Goal: Transaction & Acquisition: Obtain resource

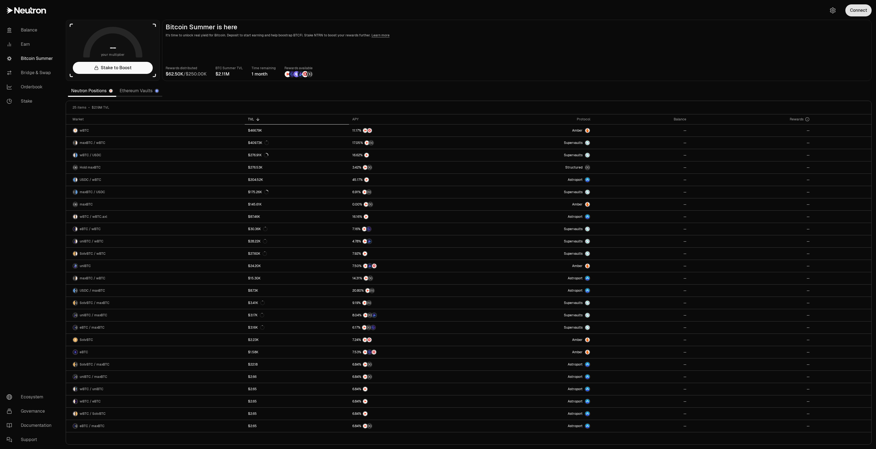
click at [862, 11] on button "Connect" at bounding box center [858, 10] width 26 height 12
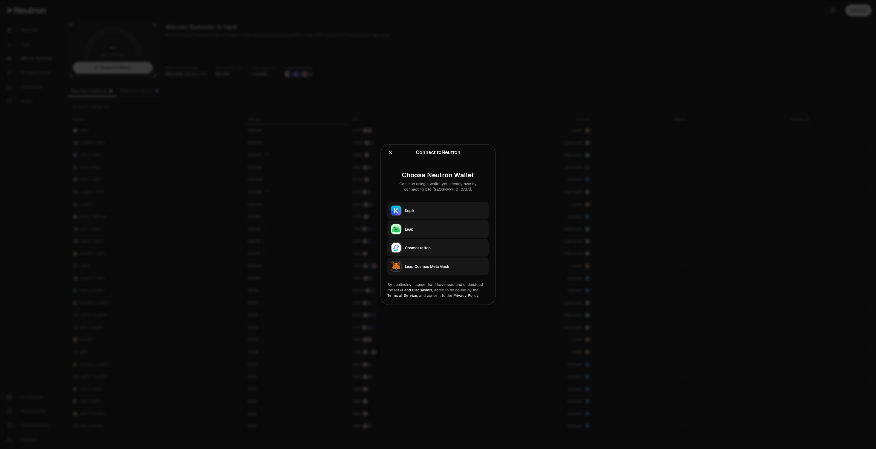
click at [436, 209] on div "Keplr" at bounding box center [445, 210] width 80 height 5
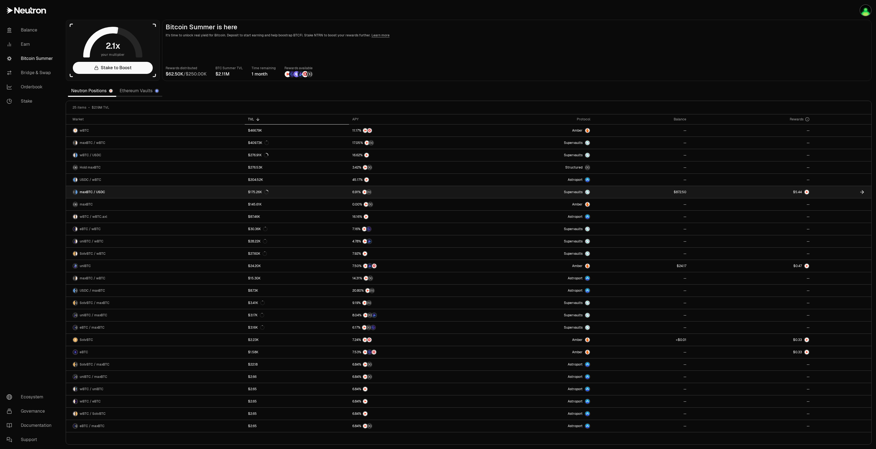
click at [473, 194] on link "Supervaults" at bounding box center [530, 192] width 125 height 12
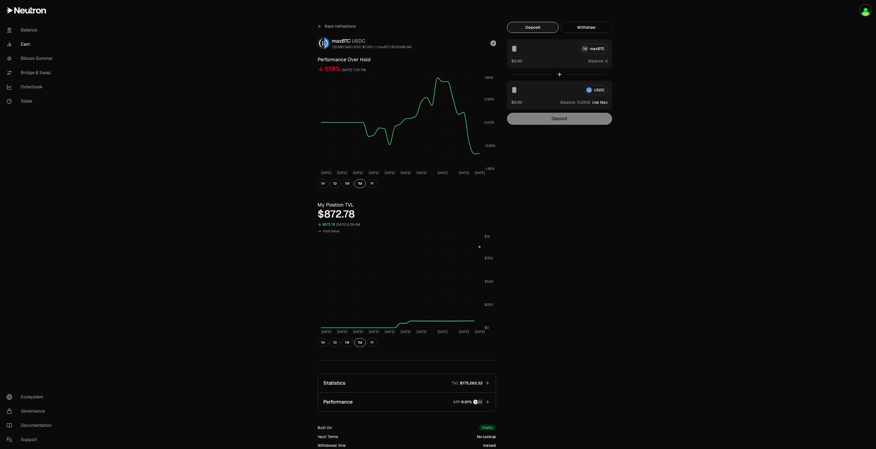
scroll to position [65, 0]
